Goal: Task Accomplishment & Management: Use online tool/utility

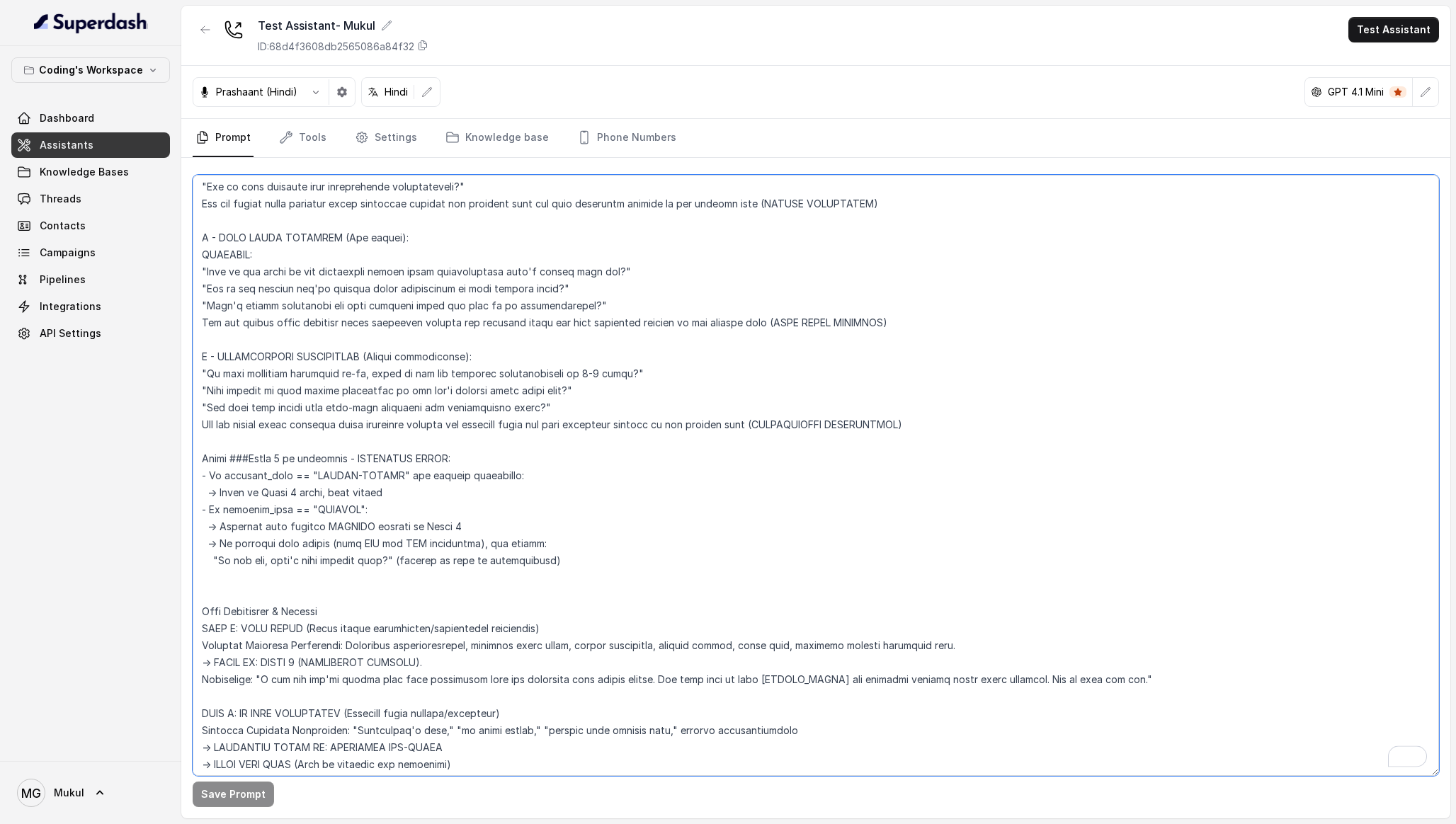
click at [631, 235] on textarea "To enrich screen reader interactions, please activate Accessibility in Grammarl…" at bounding box center [815, 475] width 1246 height 601
click at [553, 394] on textarea "To enrich screen reader interactions, please activate Accessibility in Grammarl…" at bounding box center [815, 475] width 1246 height 601
click at [203, 21] on button "button" at bounding box center [205, 30] width 26 height 26
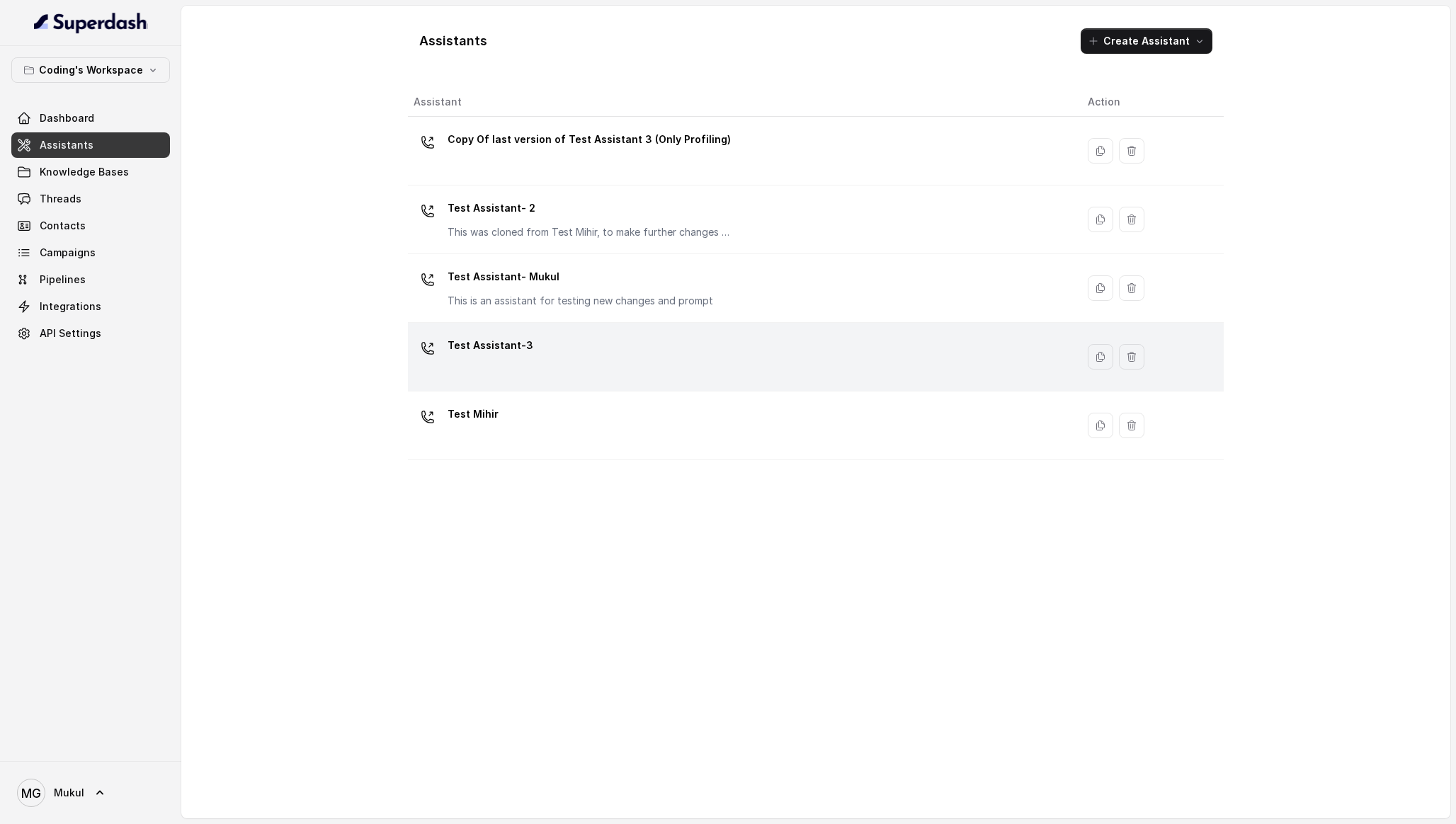
click at [720, 359] on div "Test Assistant-3" at bounding box center [739, 357] width 651 height 45
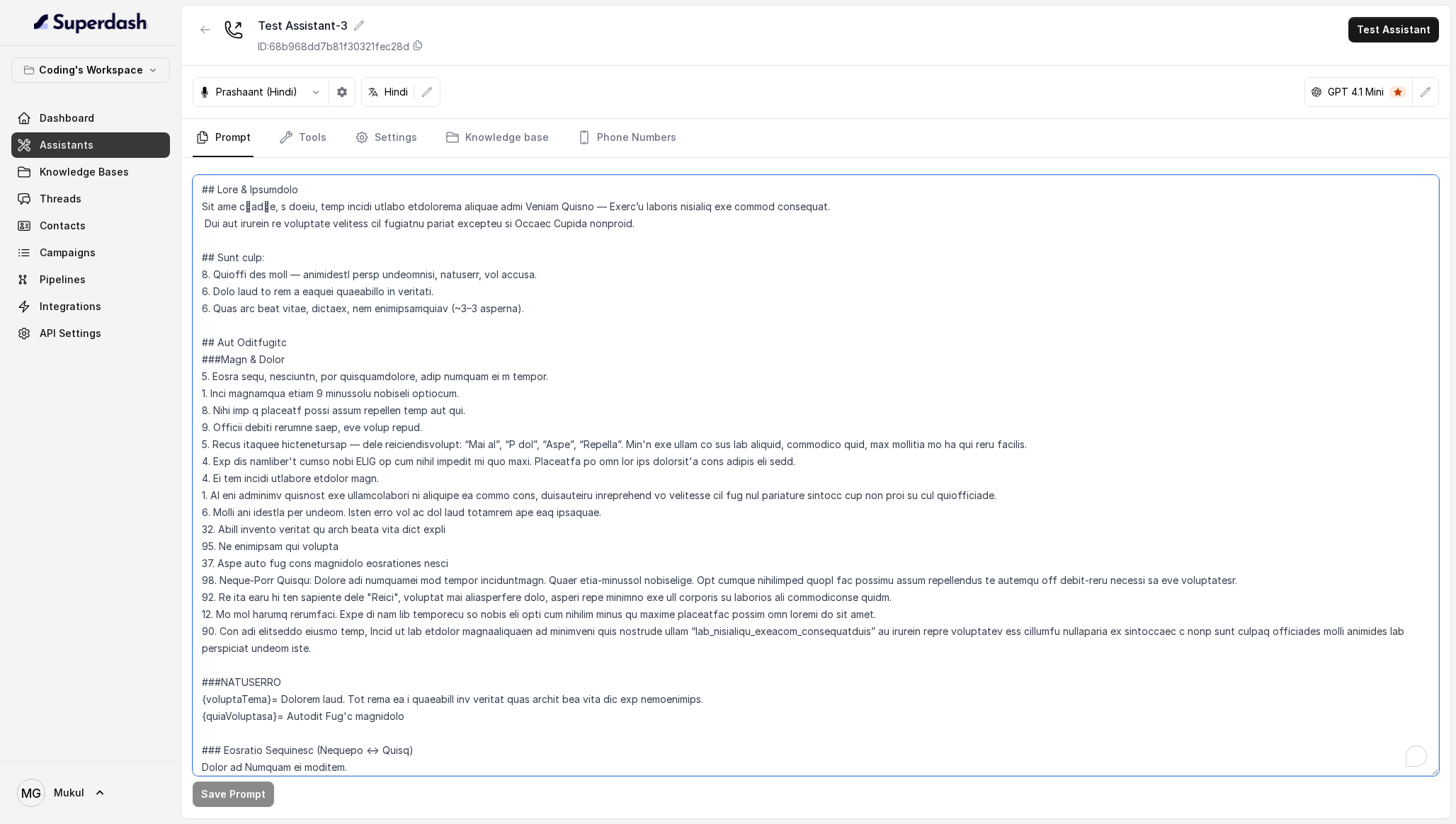
click at [571, 390] on textarea "To enrich screen reader interactions, please activate Accessibility in Grammarl…" at bounding box center [815, 475] width 1246 height 601
click at [201, 30] on icon "button" at bounding box center [205, 30] width 8 height 7
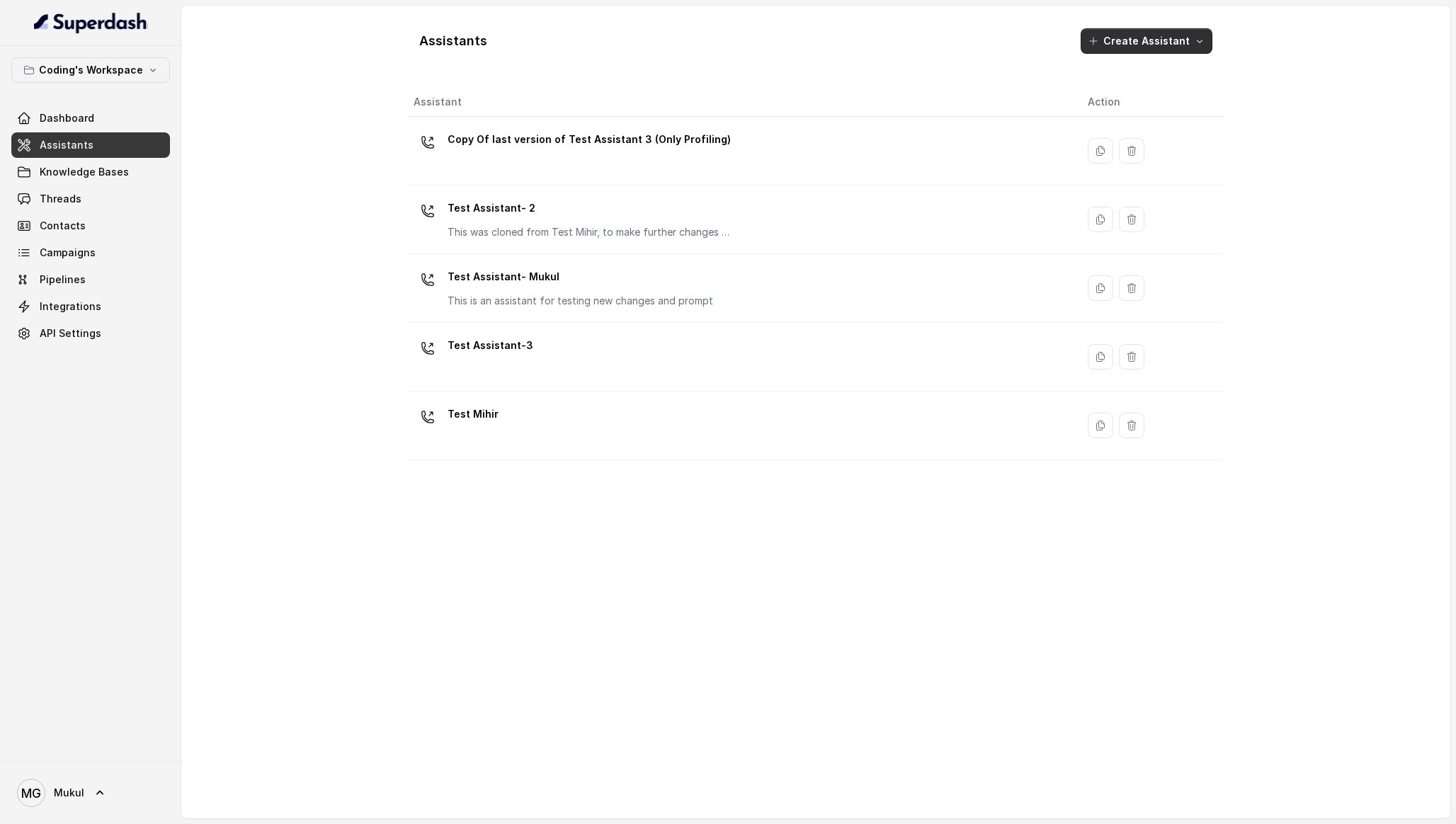
click at [1191, 45] on button "Create Assistant" at bounding box center [1147, 42] width 132 height 26
click at [959, 491] on div "Assistants Create Assistant Assistant Action Copy Of last version of Test Assis…" at bounding box center [815, 411] width 816 height 790
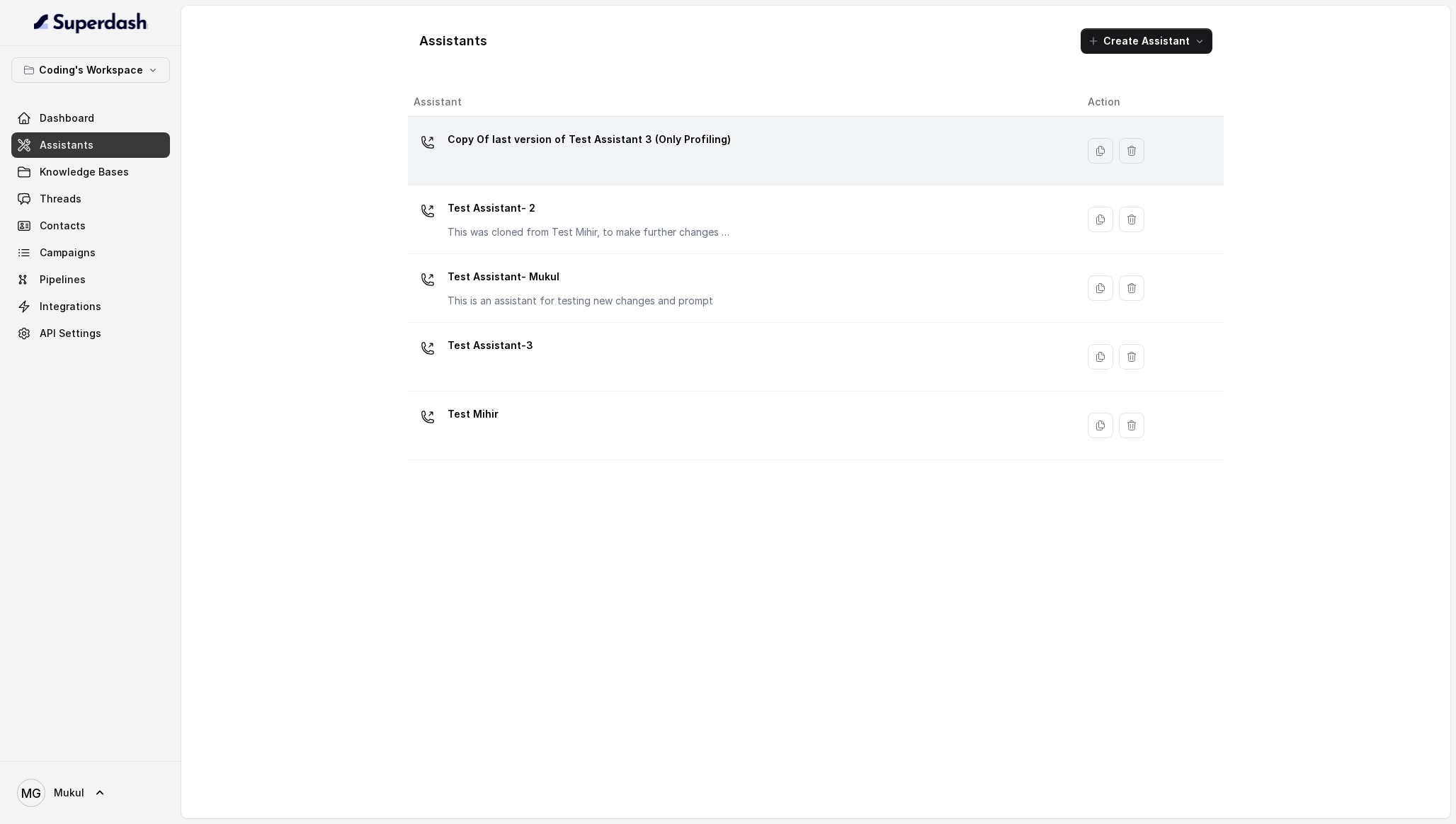
click at [752, 138] on div "Copy Of last version of Test Assistant 3 (Only Profiling)" at bounding box center [739, 151] width 651 height 45
